Goal: Feedback & Contribution: Submit feedback/report problem

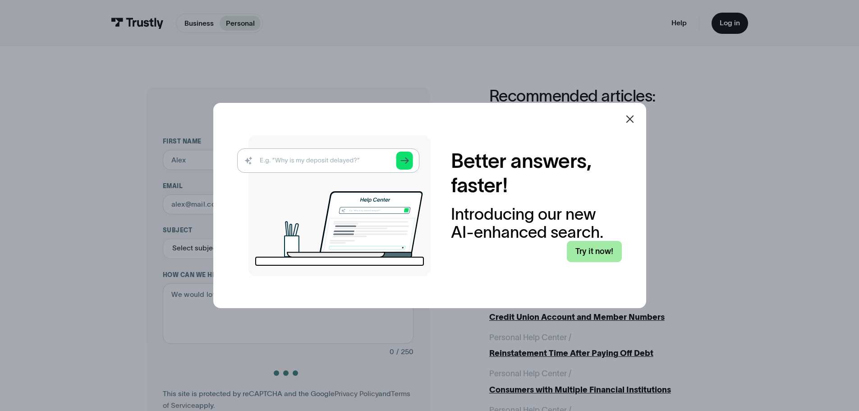
click at [586, 252] on link "Try it now!" at bounding box center [594, 251] width 55 height 21
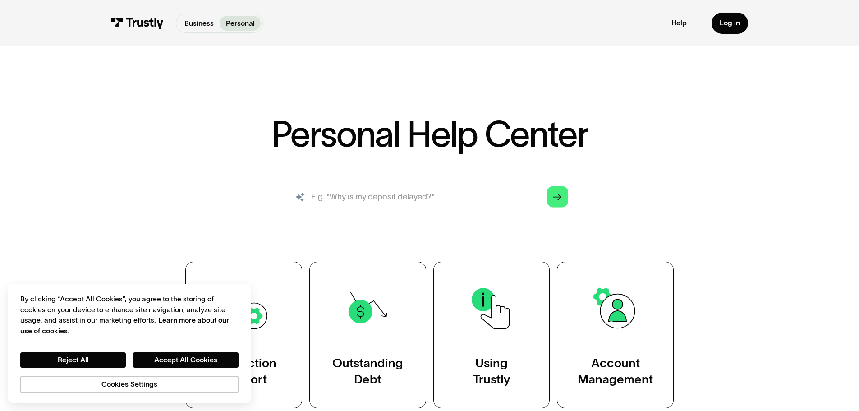
click at [400, 198] on input "search" at bounding box center [429, 196] width 293 height 32
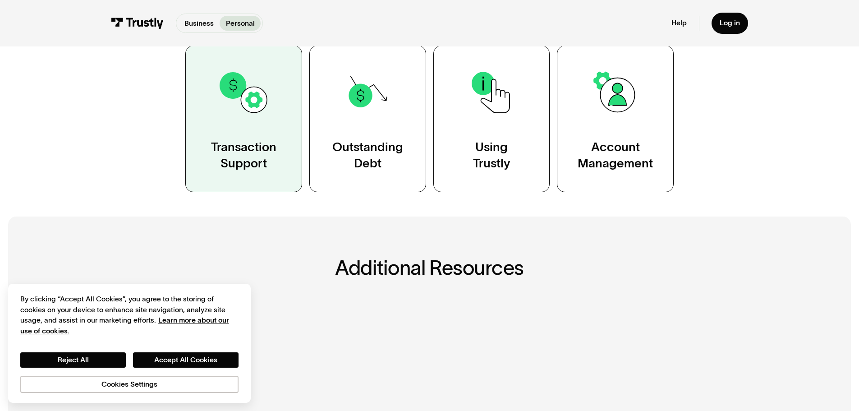
scroll to position [226, 0]
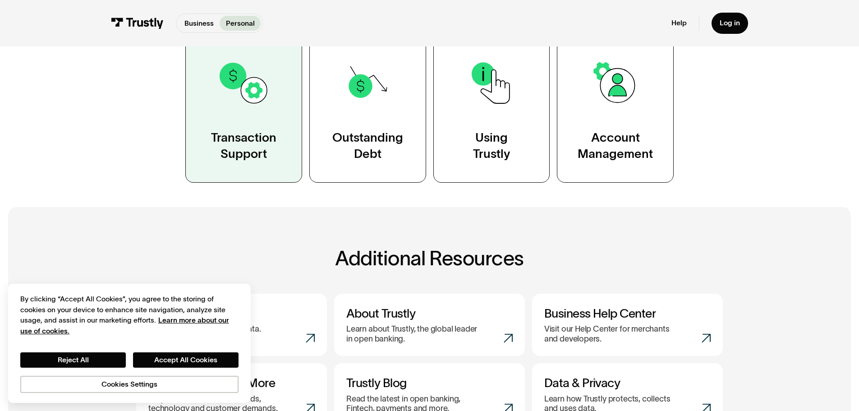
click at [256, 119] on link "Transaction Support" at bounding box center [243, 109] width 117 height 147
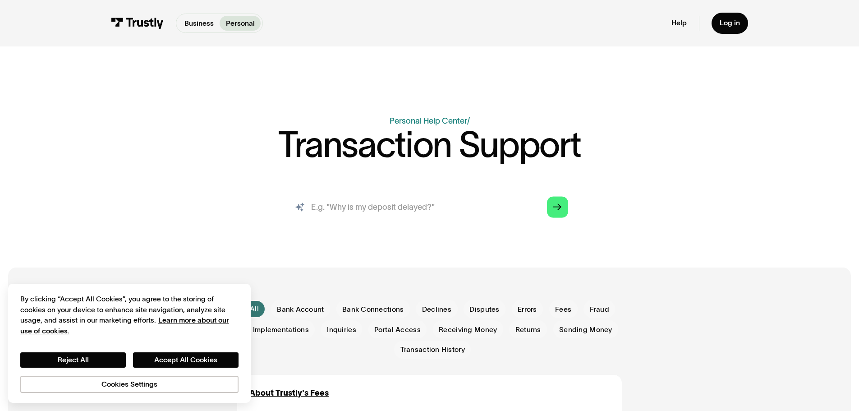
click at [416, 217] on input "search" at bounding box center [429, 207] width 293 height 32
click at [437, 219] on input "search" at bounding box center [429, 207] width 293 height 32
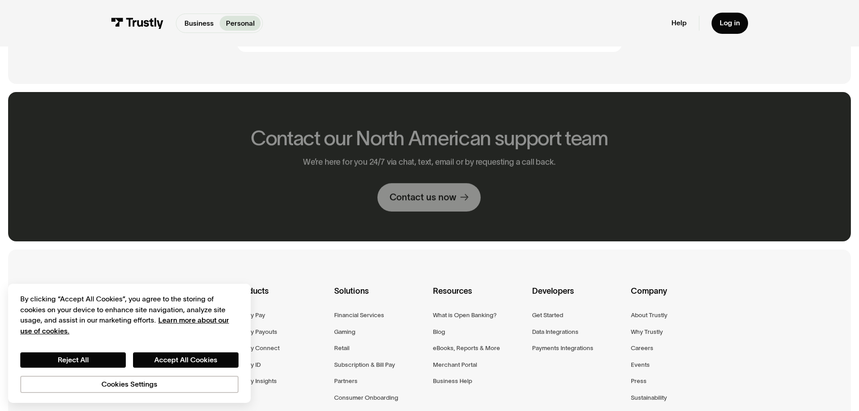
scroll to position [1489, 0]
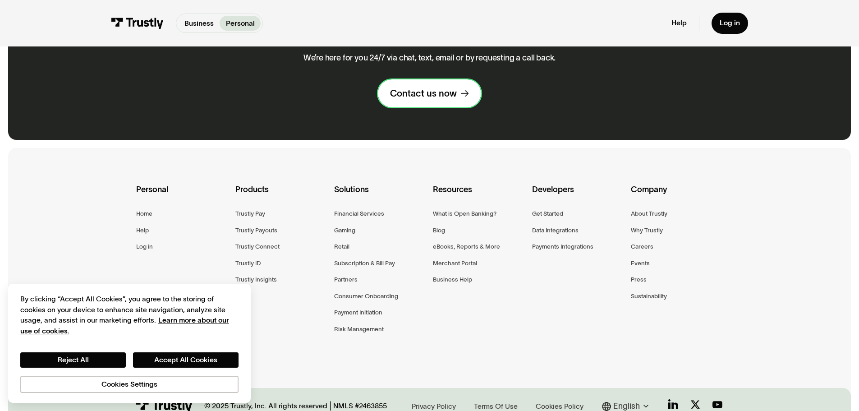
click at [430, 99] on div "Contact us now" at bounding box center [423, 94] width 67 height 12
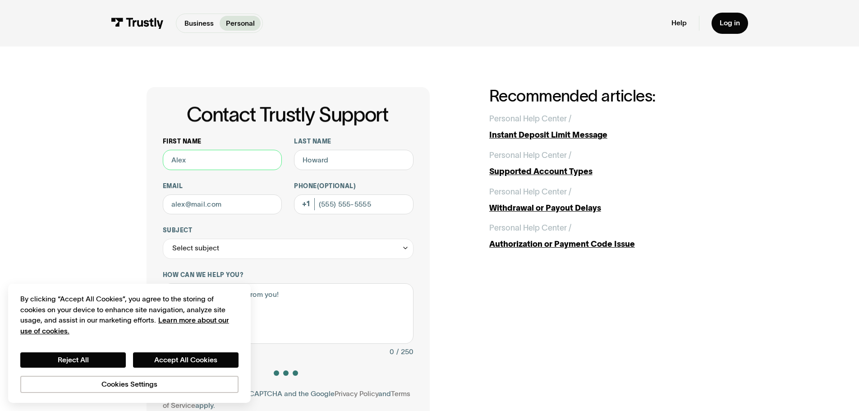
drag, startPoint x: 201, startPoint y: 165, endPoint x: 212, endPoint y: 162, distance: 10.8
click at [203, 164] on input "First name" at bounding box center [223, 160] width 120 height 20
type input "K"
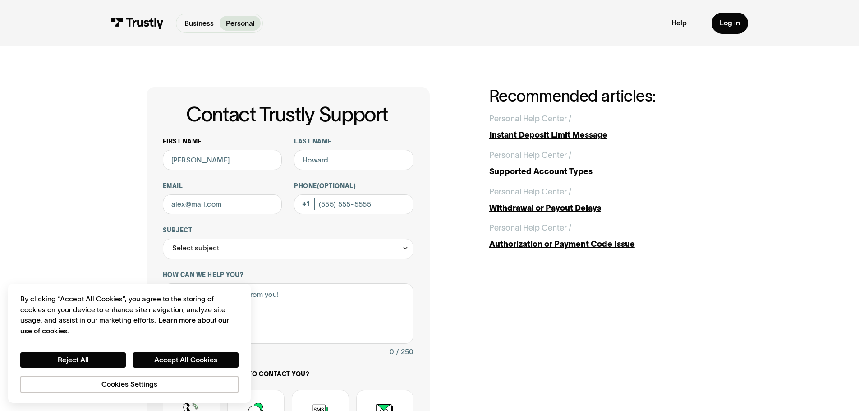
type input "[PERSON_NAME]"
drag, startPoint x: 353, startPoint y: 159, endPoint x: 249, endPoint y: 156, distance: 103.8
click at [249, 156] on div "First name Kirby Last name Email Phone (Optional) Subject Select subject Trustl…" at bounding box center [288, 316] width 251 height 357
type input "Z"
type input "Zhang"
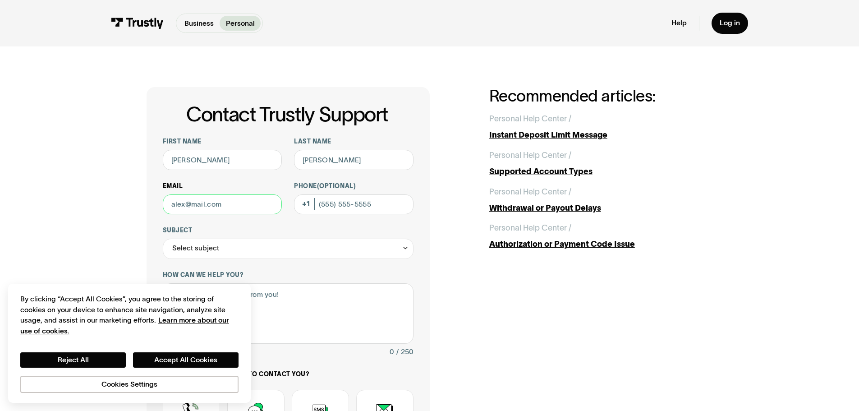
click at [240, 213] on input "Email" at bounding box center [223, 204] width 120 height 20
type input "kz@fouranalytics.com"
click at [333, 210] on input "Phone (Optional)" at bounding box center [354, 204] width 120 height 20
type input "(281) 248-7290"
click at [272, 244] on div "Select subject" at bounding box center [288, 249] width 251 height 20
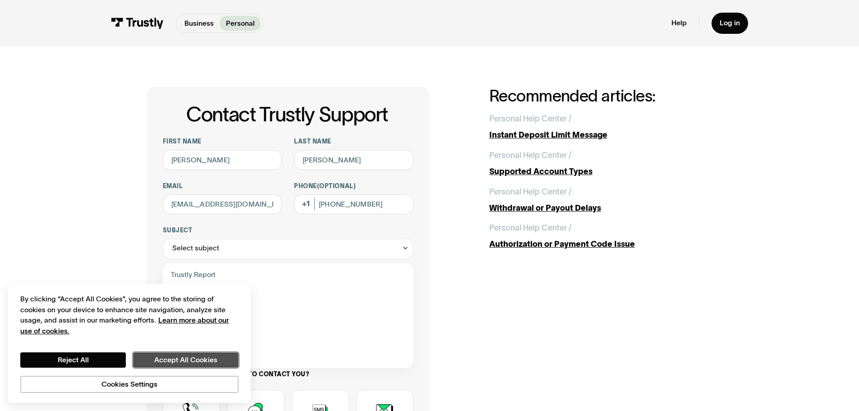
click at [184, 363] on button "Accept All Cookies" at bounding box center [186, 359] width 106 height 15
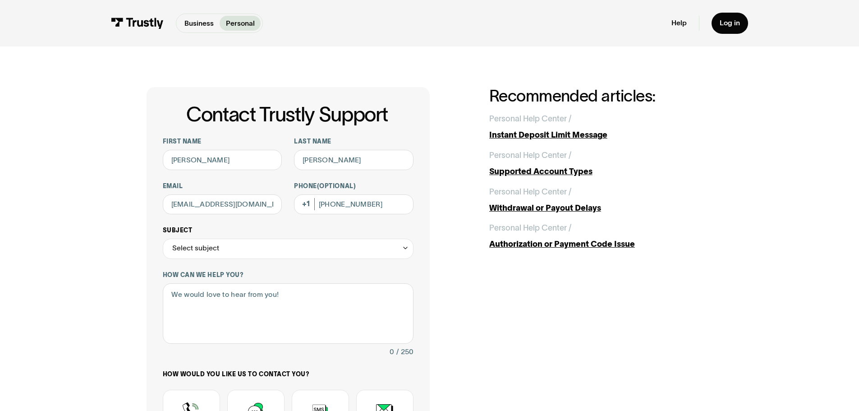
click at [214, 250] on div "Select subject" at bounding box center [195, 248] width 47 height 12
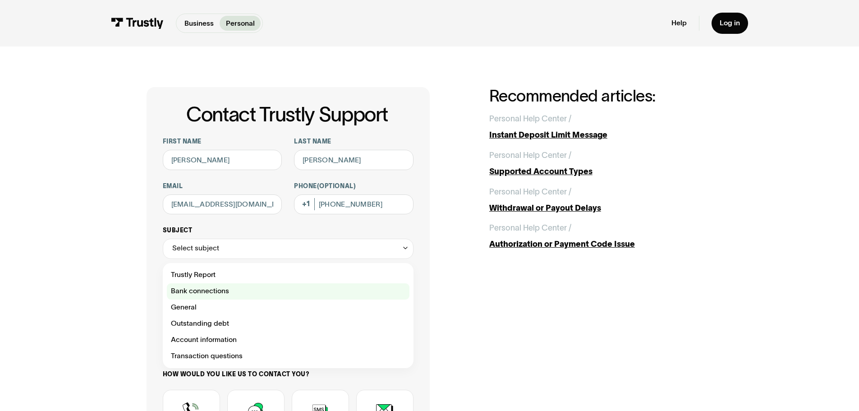
click at [239, 295] on div "Contact Trustly Support" at bounding box center [288, 291] width 243 height 16
type input "**********"
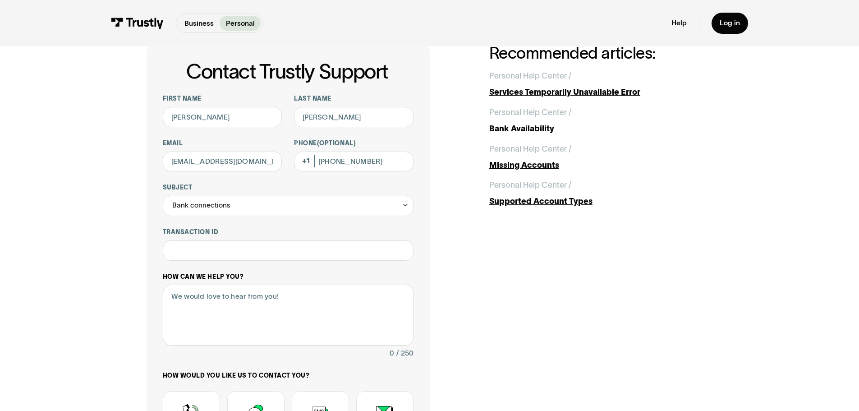
scroll to position [45, 0]
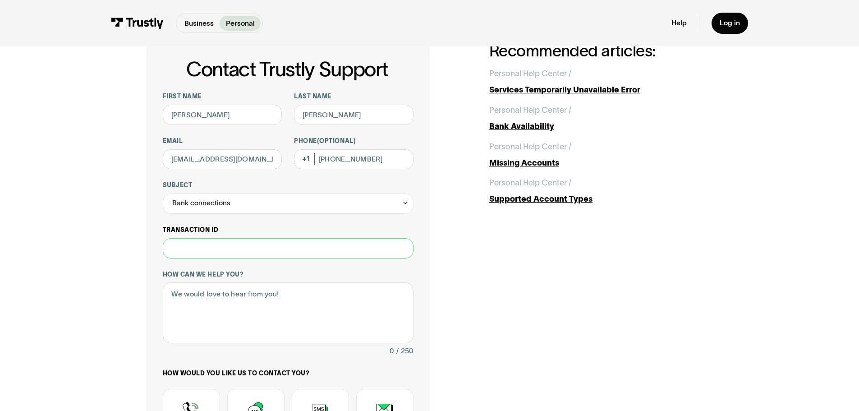
click at [215, 246] on input "Transaction ID" at bounding box center [288, 248] width 251 height 20
type input "**********"
type textarea "I"
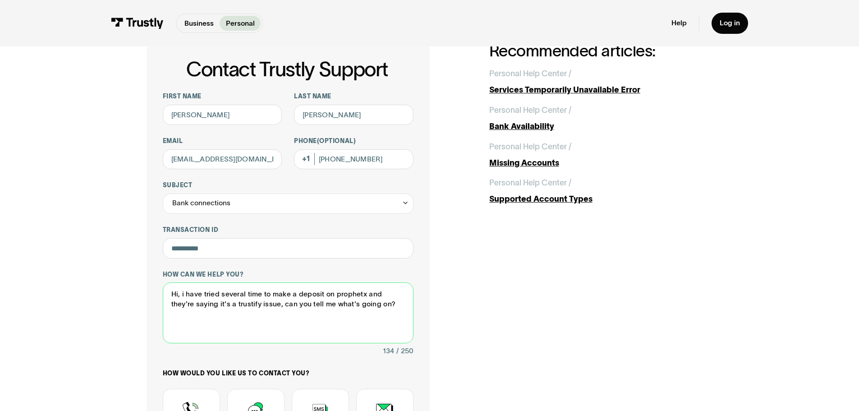
type textarea "Hi, i have tried several time to make a deposit on prophetx and they're saying …"
click at [468, 337] on div "**********" at bounding box center [430, 295] width 567 height 506
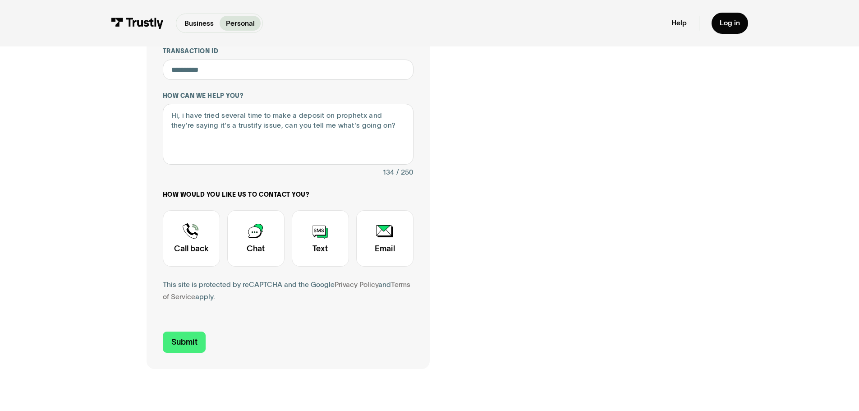
scroll to position [226, 0]
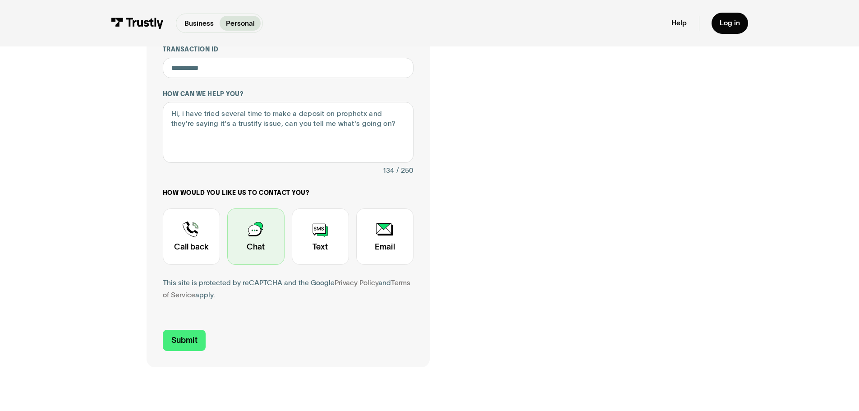
click at [242, 237] on div "Contact Trustly Support" at bounding box center [255, 236] width 57 height 56
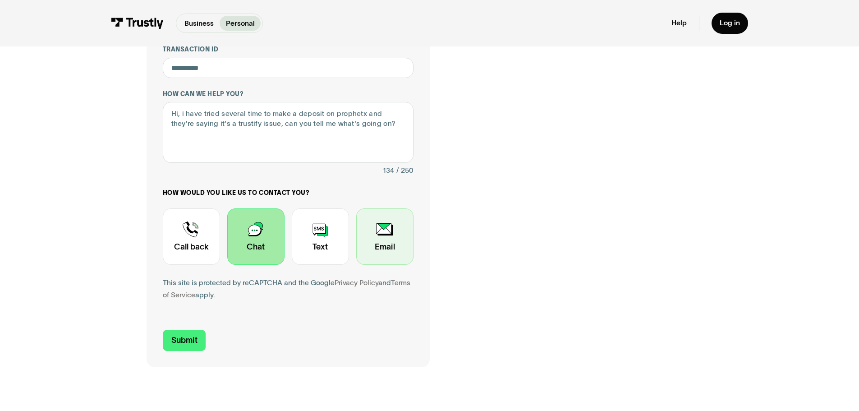
click at [392, 252] on div "Contact Trustly Support" at bounding box center [384, 236] width 57 height 56
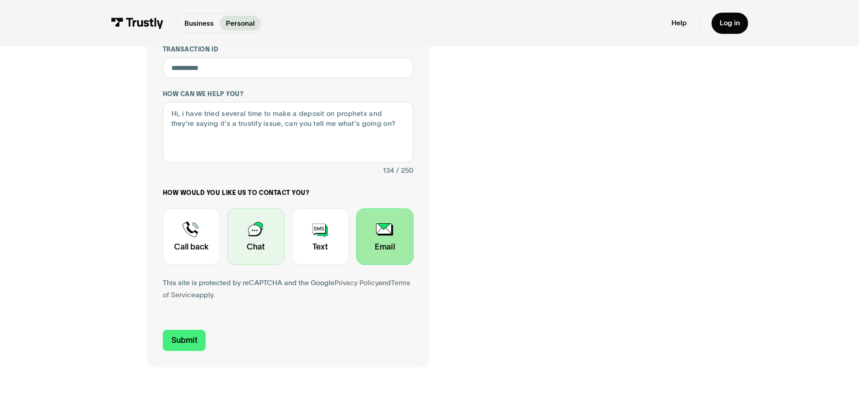
click at [250, 257] on div "Contact Trustly Support" at bounding box center [255, 236] width 57 height 56
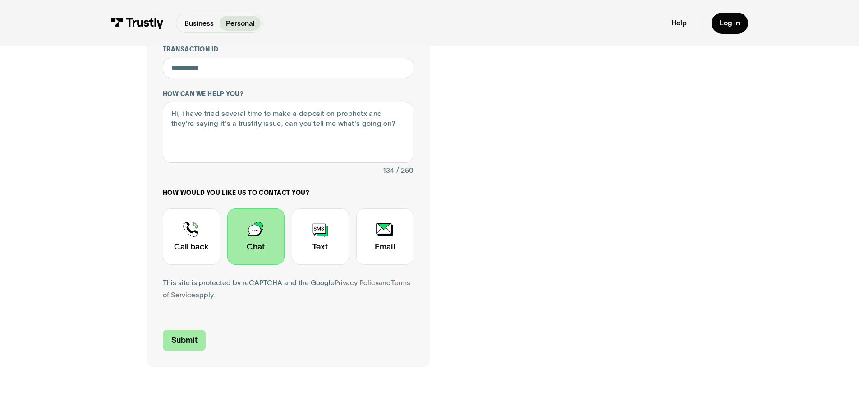
click at [185, 342] on input "Submit" at bounding box center [184, 340] width 43 height 21
type input "+12812487290"
click at [190, 344] on input "Submit" at bounding box center [184, 340] width 43 height 21
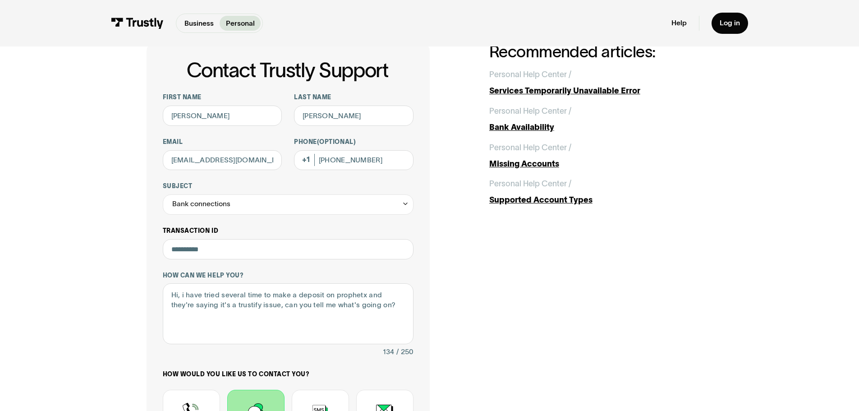
scroll to position [45, 0]
click at [247, 256] on input "**********" at bounding box center [288, 248] width 251 height 20
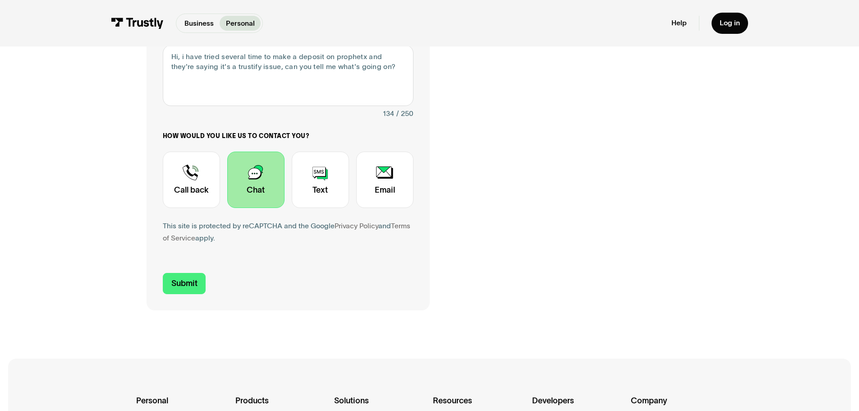
scroll to position [293, 0]
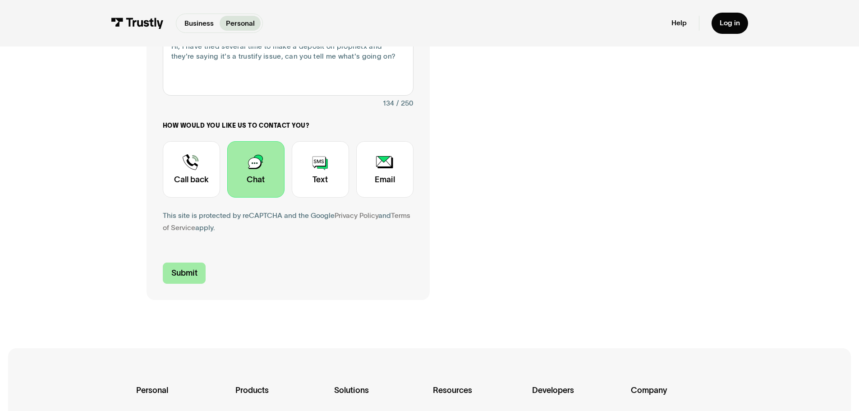
click at [180, 274] on input "Submit" at bounding box center [184, 273] width 43 height 21
click at [176, 271] on input "Submit" at bounding box center [184, 273] width 43 height 21
click at [175, 273] on input "Submit" at bounding box center [184, 273] width 43 height 21
click at [378, 177] on div "Contact Trustly Support" at bounding box center [384, 169] width 57 height 56
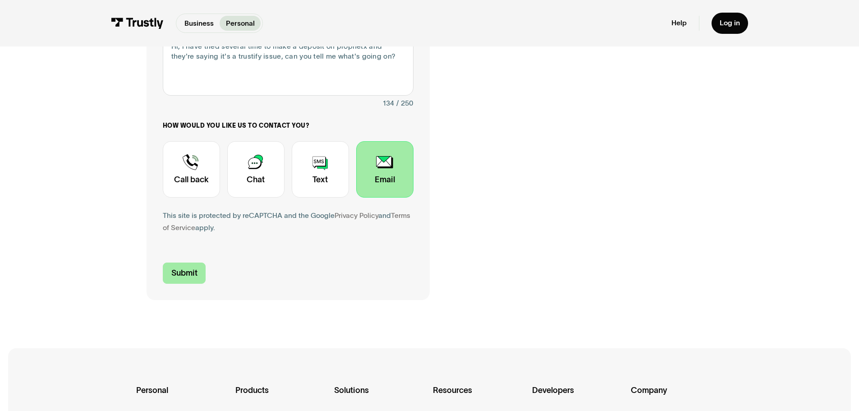
click at [184, 271] on input "Submit" at bounding box center [184, 273] width 43 height 21
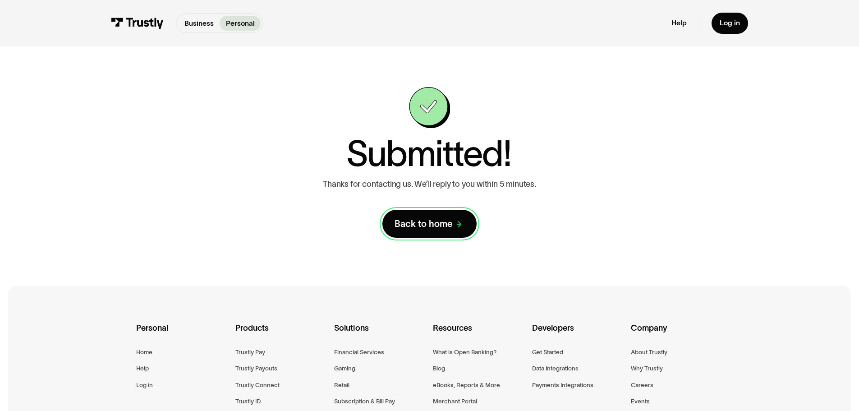
click at [425, 226] on div "Back to home" at bounding box center [424, 224] width 58 height 12
